Goal: Task Accomplishment & Management: Manage account settings

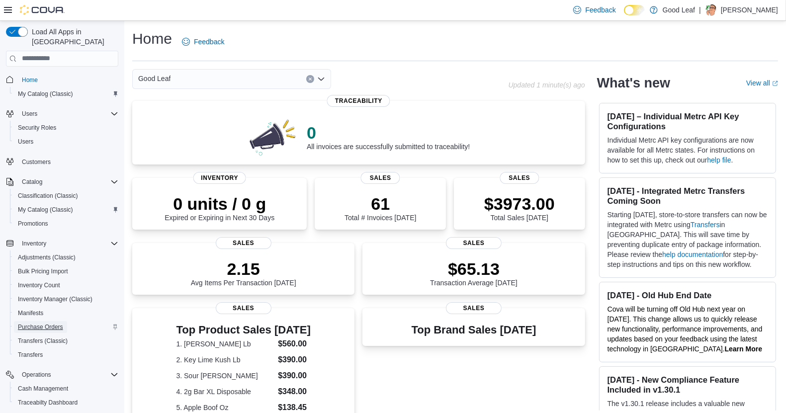
click at [41, 323] on span "Purchase Orders" at bounding box center [40, 327] width 45 height 8
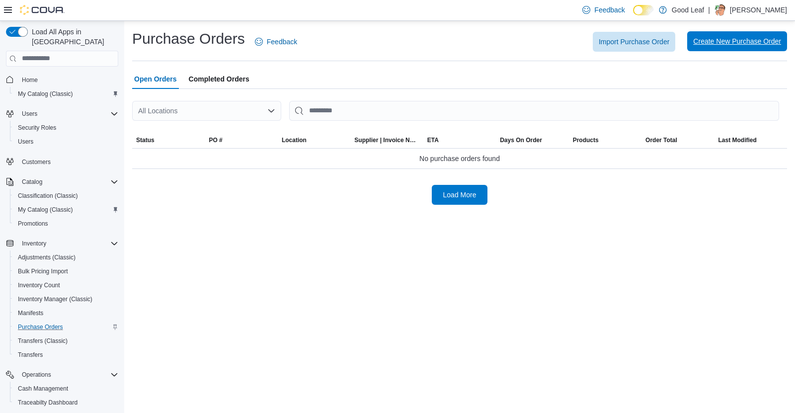
click at [727, 35] on span "Create New Purchase Order" at bounding box center [737, 41] width 88 height 20
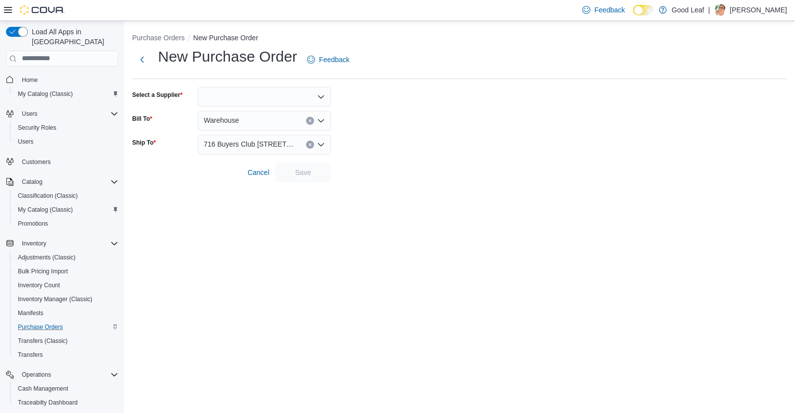
click at [229, 97] on div at bounding box center [264, 97] width 133 height 20
type input "**"
click at [236, 114] on span "RR #1" at bounding box center [270, 113] width 109 height 10
click at [293, 169] on span "Save" at bounding box center [303, 172] width 44 height 20
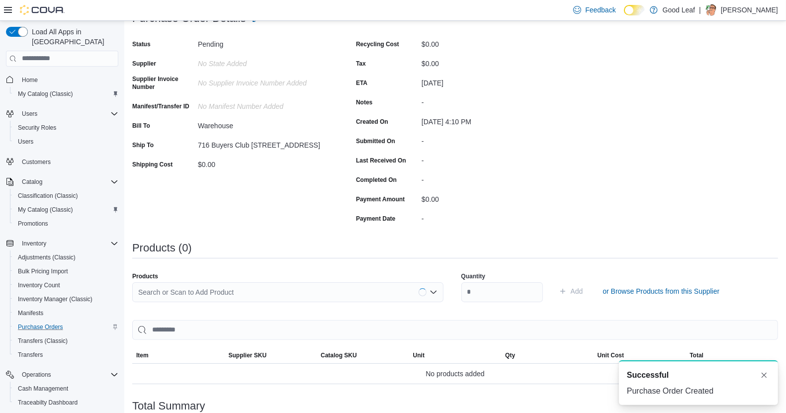
scroll to position [186, 0]
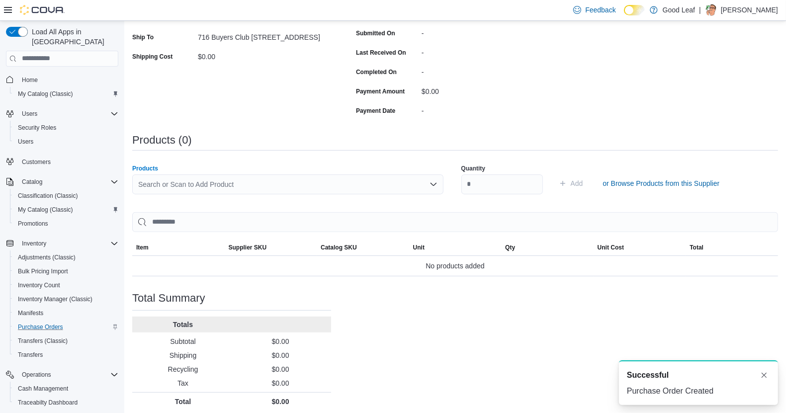
click at [208, 179] on div "Search or Scan to Add Product" at bounding box center [287, 184] width 311 height 20
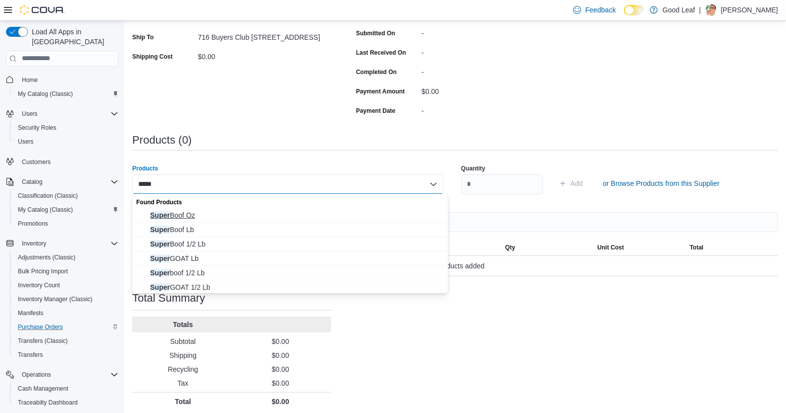
type input "*****"
click at [213, 215] on span "Super Boof Oz" at bounding box center [296, 215] width 292 height 10
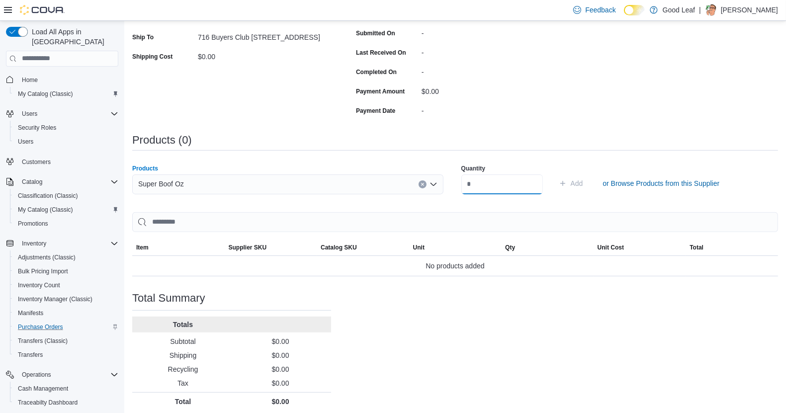
click at [491, 185] on input "number" at bounding box center [502, 184] width 82 height 20
type input "**"
click at [583, 184] on span "Add" at bounding box center [571, 183] width 24 height 20
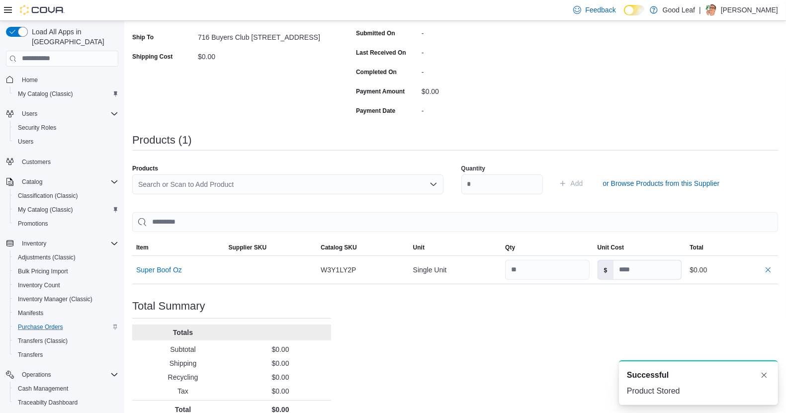
scroll to position [0, 0]
click at [174, 270] on button "Super Boof Oz" at bounding box center [159, 270] width 46 height 8
click at [231, 184] on div "Search or Scan to Add Product" at bounding box center [287, 184] width 311 height 20
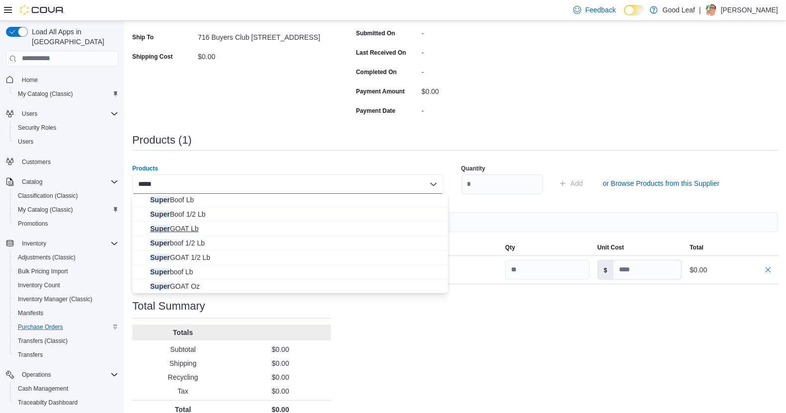
scroll to position [30, 0]
type input "*****"
click at [196, 285] on span "Super boof Oz" at bounding box center [296, 286] width 292 height 10
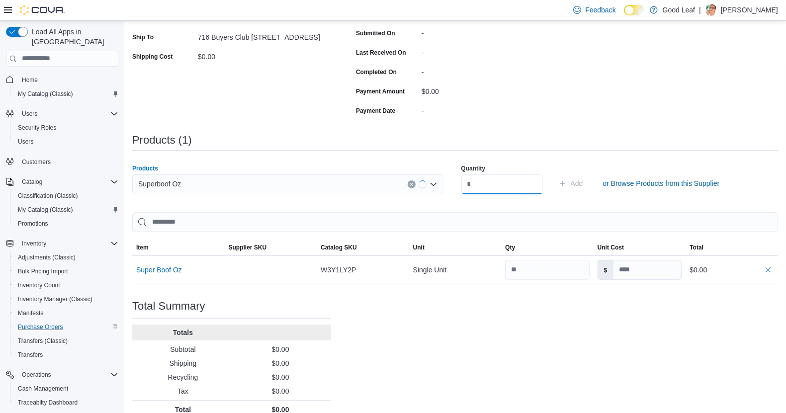
click at [494, 181] on input "number" at bounding box center [502, 184] width 82 height 20
type input "**"
click at [583, 182] on span "Add" at bounding box center [577, 183] width 12 height 10
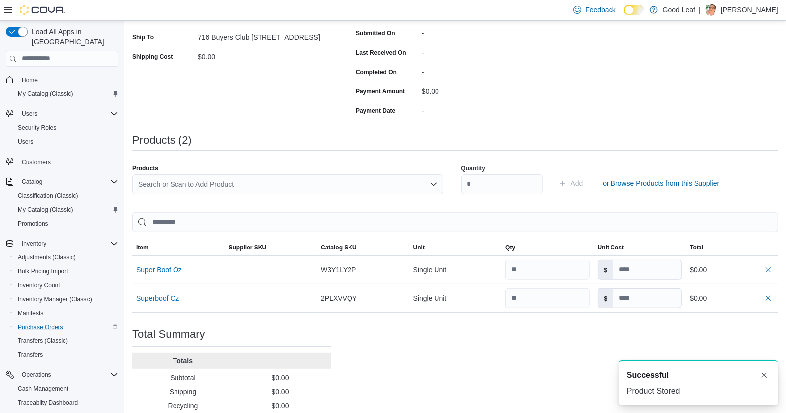
scroll to position [0, 0]
click at [177, 270] on button "Super Boof Oz" at bounding box center [159, 270] width 46 height 8
click at [170, 296] on button "Superboof Oz" at bounding box center [157, 298] width 43 height 8
click at [774, 272] on button "button" at bounding box center [768, 269] width 12 height 12
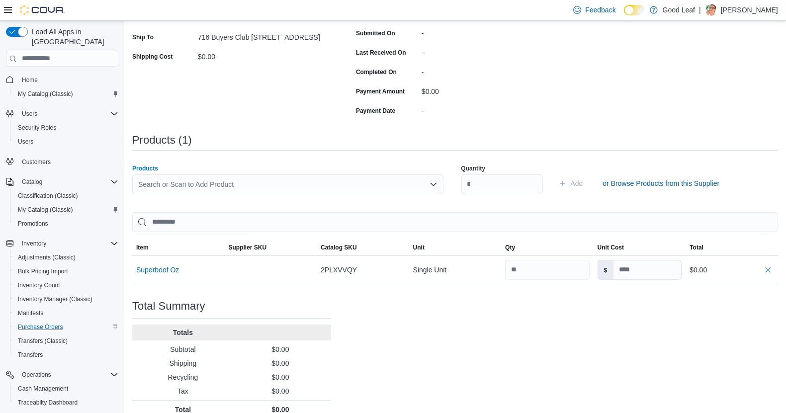
click at [224, 184] on div "Search or Scan to Add Product" at bounding box center [287, 184] width 311 height 20
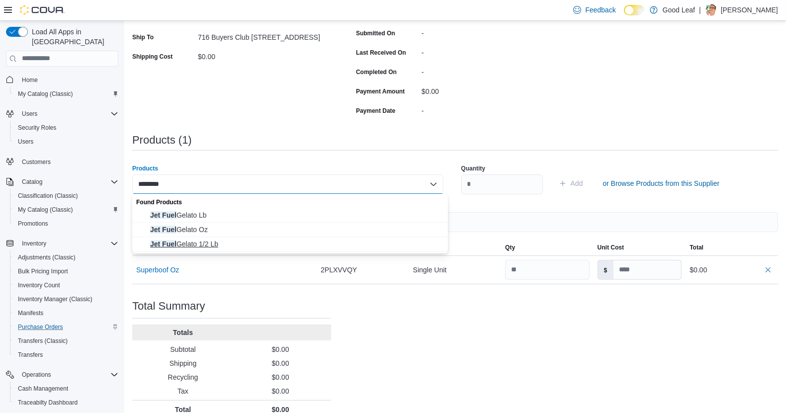
type input "********"
click at [221, 246] on span "Jet Fuel Gelato 1/2 Lb" at bounding box center [296, 244] width 292 height 10
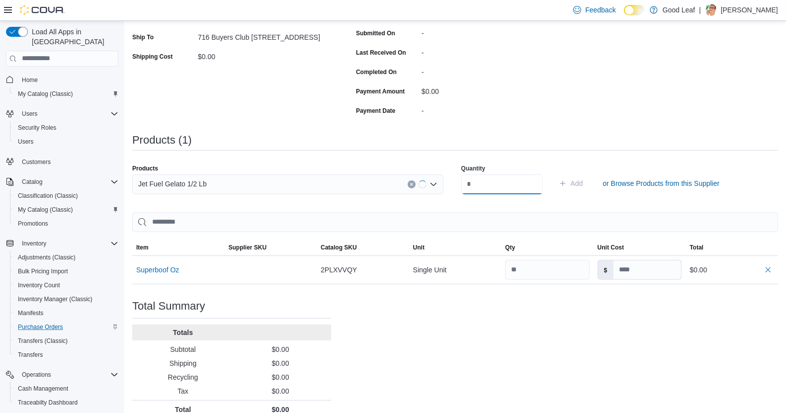
click at [483, 184] on input "number" at bounding box center [502, 184] width 82 height 20
type input "*"
click at [583, 181] on span "Add" at bounding box center [577, 183] width 12 height 10
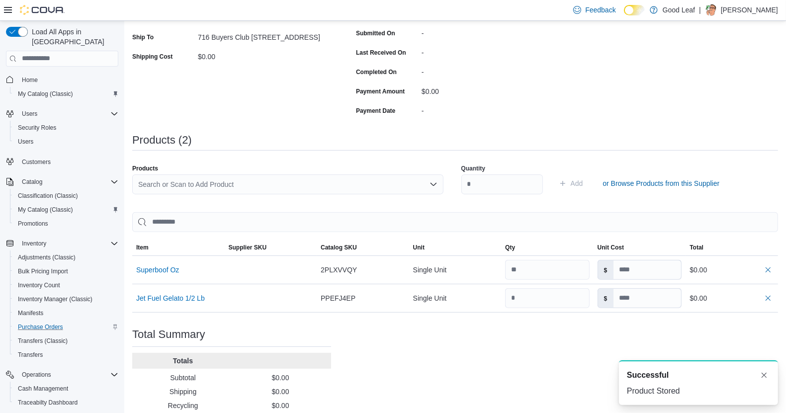
click at [189, 186] on div "Search or Scan to Add Product" at bounding box center [287, 184] width 311 height 20
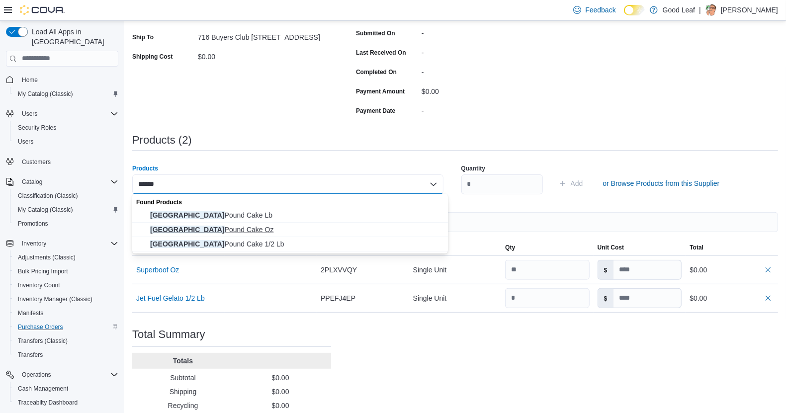
type input "******"
click at [201, 229] on span "London Pound Cake Oz" at bounding box center [296, 230] width 292 height 10
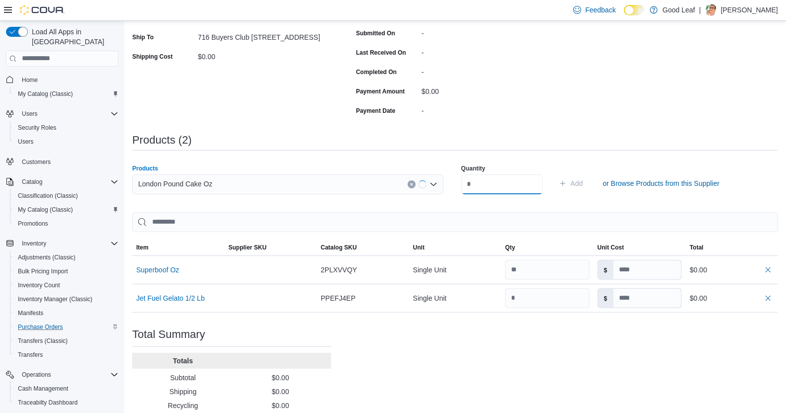
click at [495, 184] on input "number" at bounding box center [502, 184] width 82 height 20
type input "*"
click at [583, 185] on span "Add" at bounding box center [577, 183] width 12 height 10
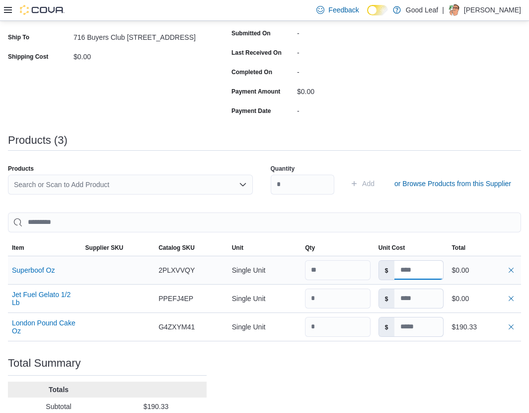
click at [423, 266] on input at bounding box center [419, 269] width 49 height 19
paste input "*****"
type input "*****"
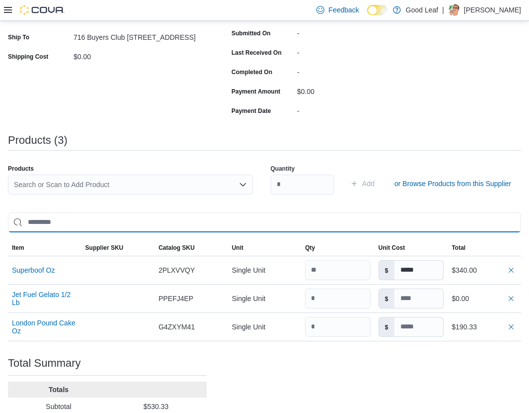
click at [171, 213] on input "search" at bounding box center [264, 222] width 513 height 20
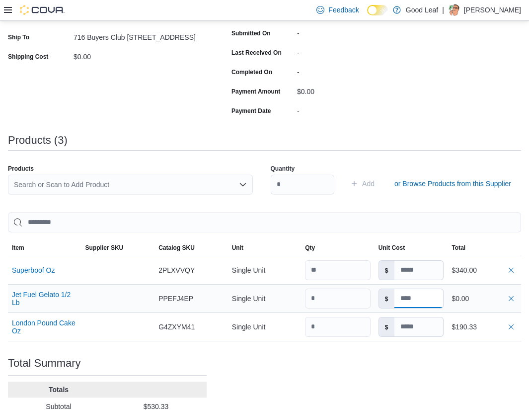
click at [410, 298] on input at bounding box center [419, 298] width 49 height 19
click at [407, 297] on input at bounding box center [419, 298] width 49 height 19
paste input "******"
type input "******"
click at [272, 357] on div "Purchase Order: PODJVJ-709 Feedback Purchase Order Details Edit Status Pending …" at bounding box center [264, 188] width 513 height 575
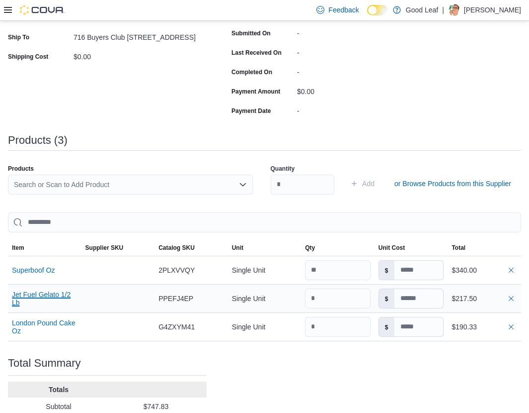
drag, startPoint x: 52, startPoint y: 297, endPoint x: 34, endPoint y: 296, distance: 18.4
click at [34, 296] on button "Jet Fuel Gelato 1/2 Lb" at bounding box center [45, 298] width 66 height 16
drag, startPoint x: 461, startPoint y: 368, endPoint x: 402, endPoint y: 382, distance: 60.9
click at [460, 368] on div "Purchase Order: PODJVJ-709 Feedback Purchase Order Details Edit Status Pending …" at bounding box center [264, 188] width 513 height 575
drag, startPoint x: 229, startPoint y: 393, endPoint x: 297, endPoint y: 387, distance: 68.4
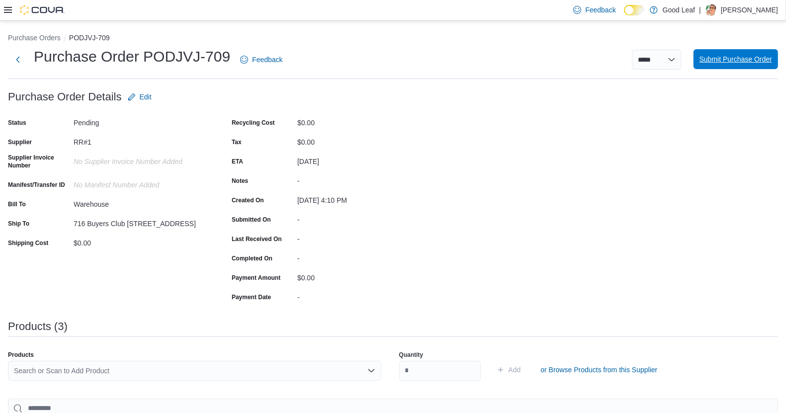
click at [738, 51] on span "Submit Purchase Order" at bounding box center [735, 59] width 73 height 20
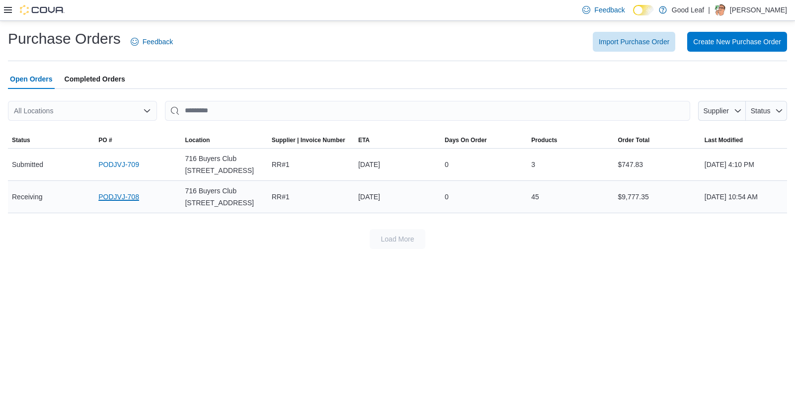
click at [118, 195] on link "PODJVJ-708" at bounding box center [118, 197] width 41 height 12
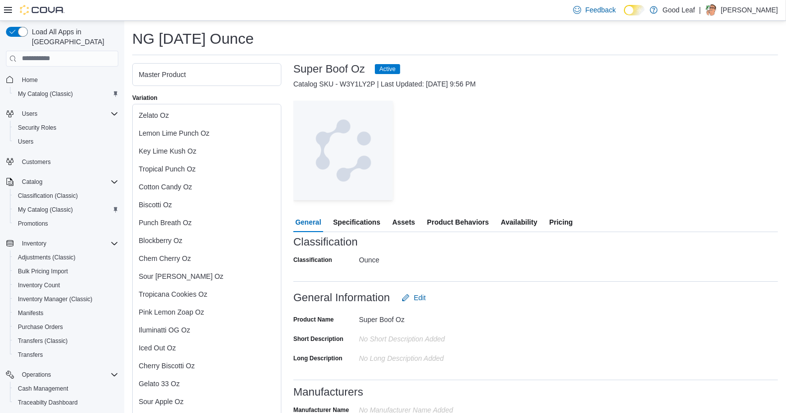
click at [565, 228] on span "Pricing" at bounding box center [560, 222] width 23 height 20
click at [564, 221] on span "Pricing" at bounding box center [560, 222] width 23 height 20
click at [562, 218] on span "Pricing" at bounding box center [560, 222] width 23 height 20
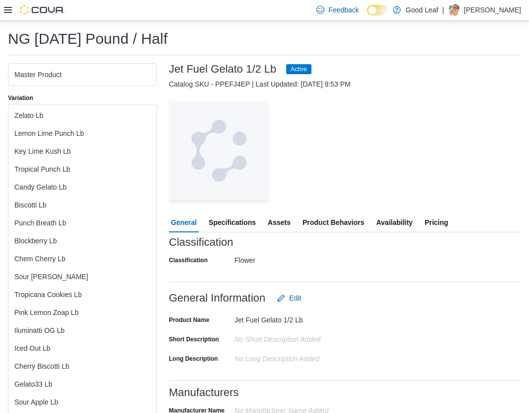
click at [443, 220] on span "Pricing" at bounding box center [436, 222] width 23 height 20
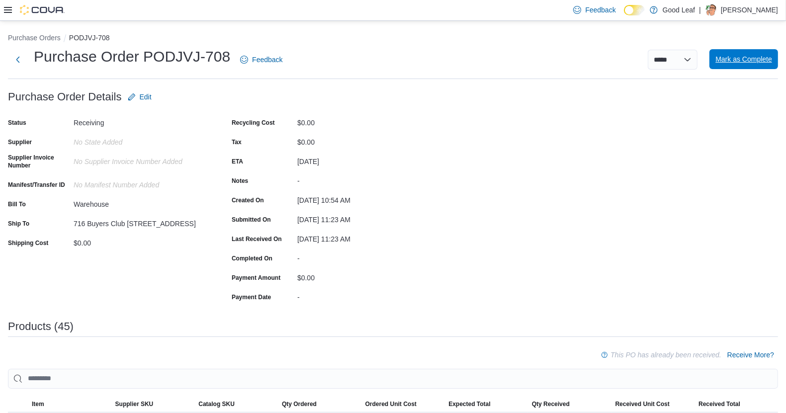
click at [741, 55] on span "Mark as Complete" at bounding box center [743, 59] width 57 height 10
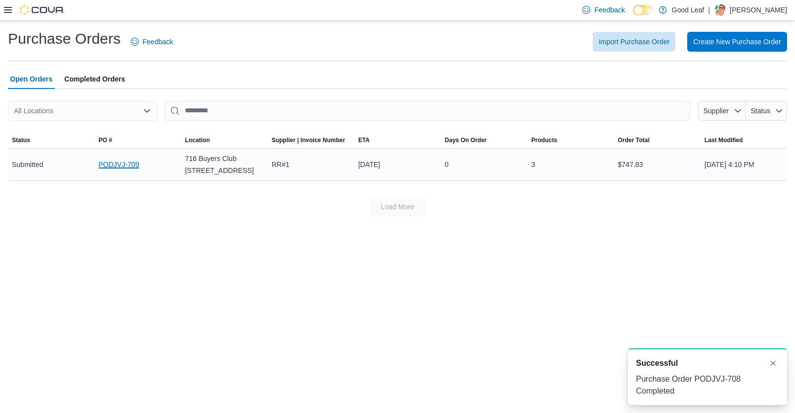
click at [116, 160] on link "PODJVJ-709" at bounding box center [118, 165] width 41 height 12
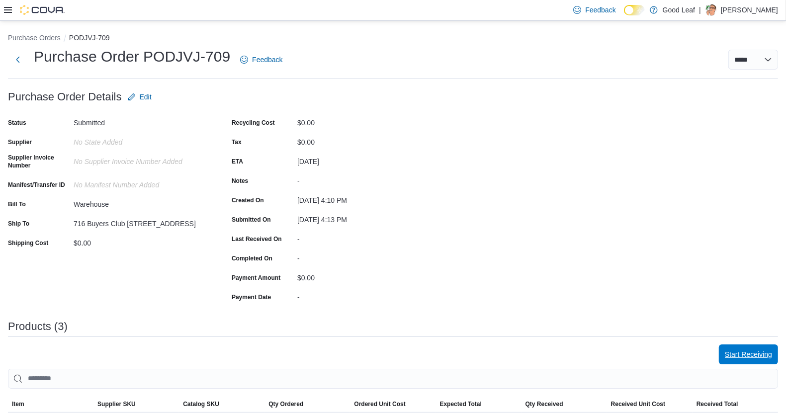
click at [743, 356] on span "Start Receiving" at bounding box center [748, 354] width 47 height 10
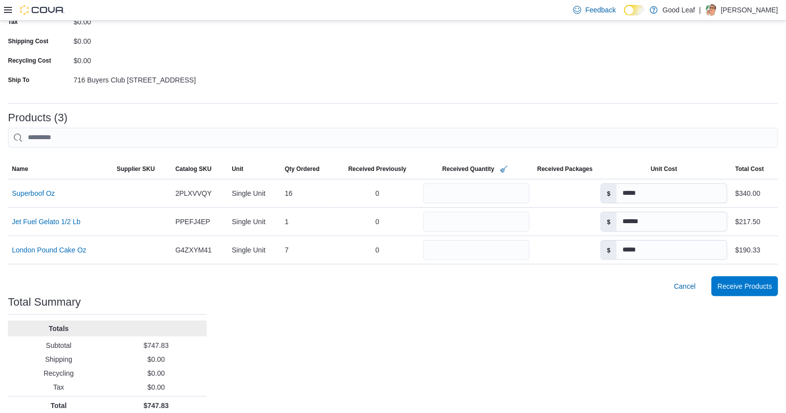
scroll to position [148, 0]
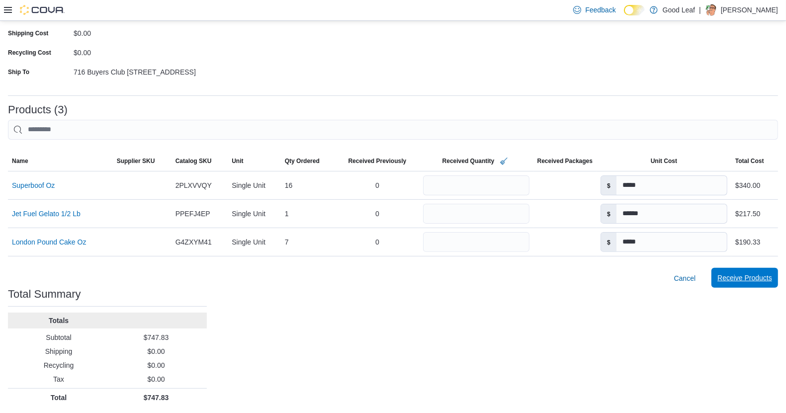
click at [752, 274] on span "Receive Products" at bounding box center [744, 278] width 55 height 10
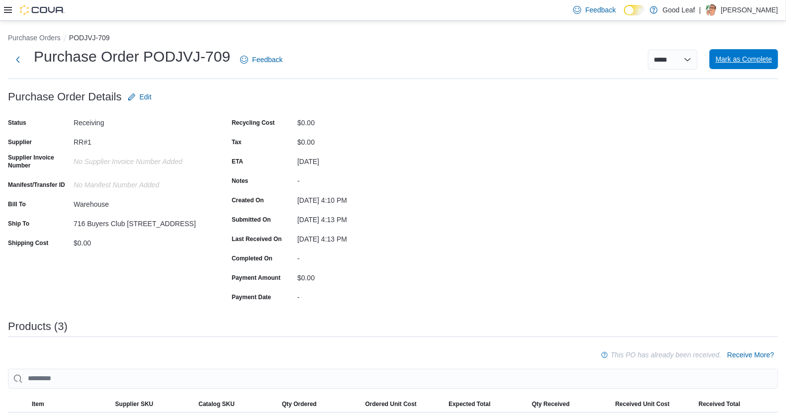
click at [751, 59] on span "Mark as Complete" at bounding box center [743, 59] width 57 height 10
